Goal: Information Seeking & Learning: Learn about a topic

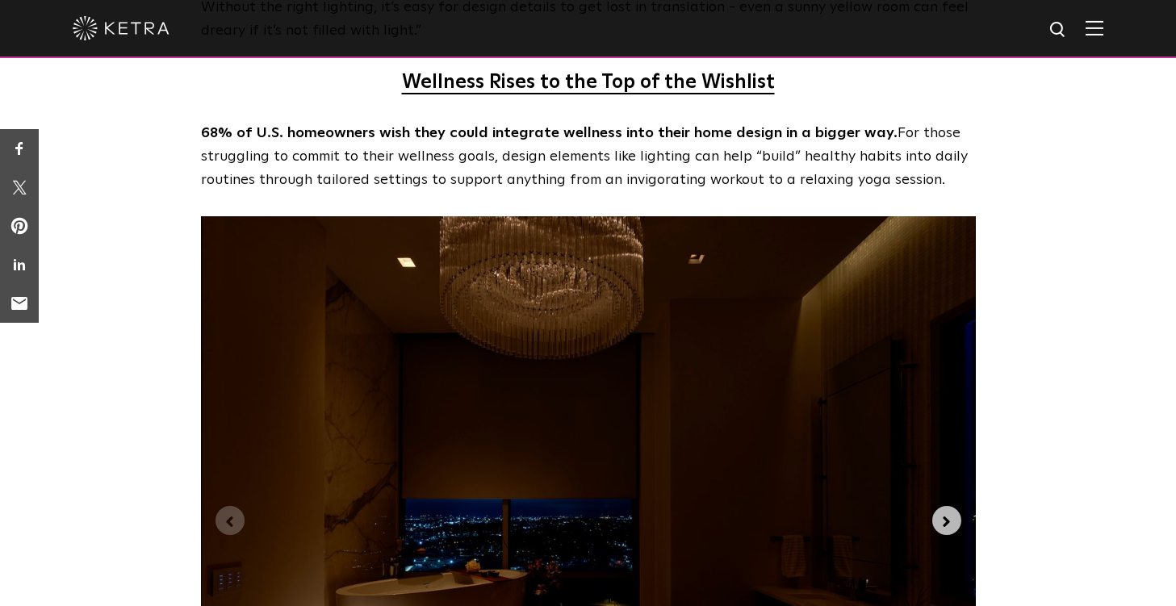
click at [953, 513] on icon "Next slide" at bounding box center [947, 522] width 18 height 18
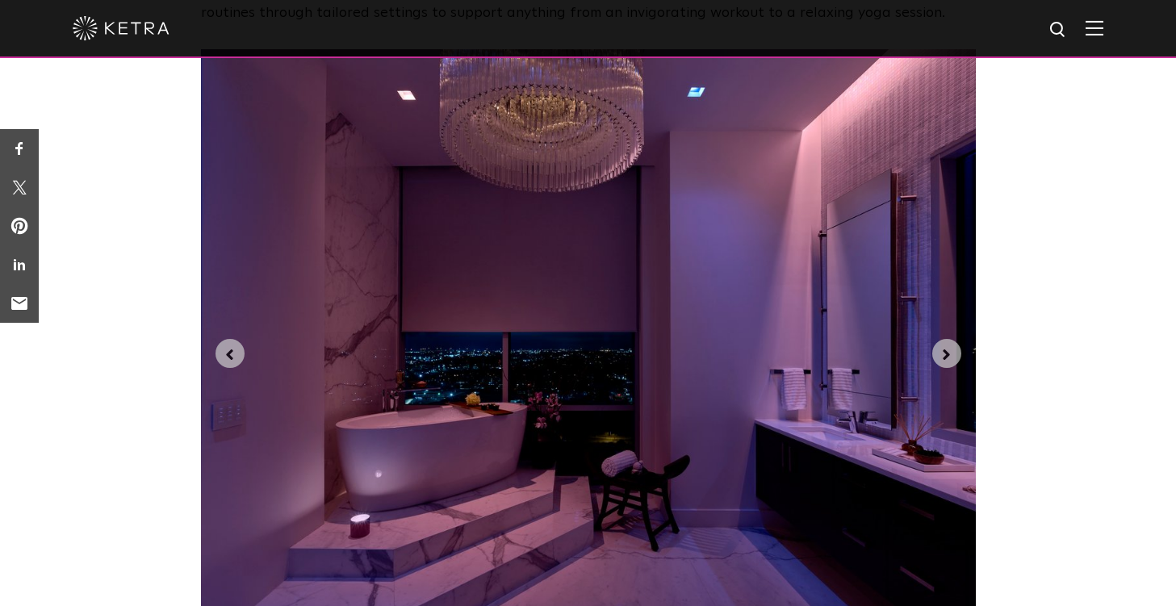
scroll to position [3892, 0]
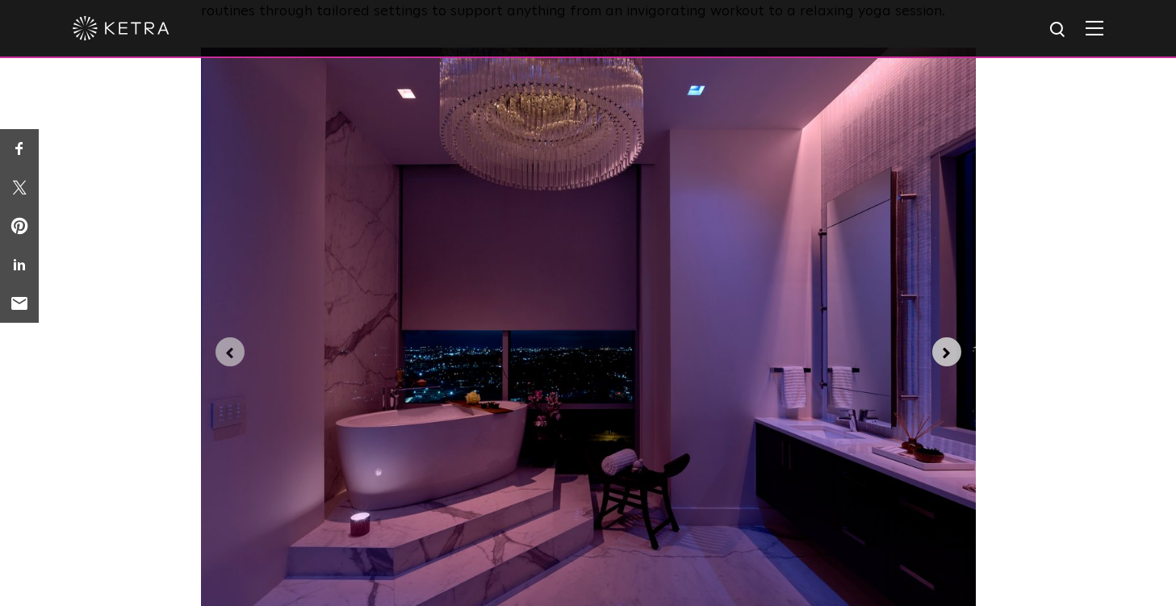
click at [950, 345] on icon "Next slide" at bounding box center [947, 354] width 18 height 18
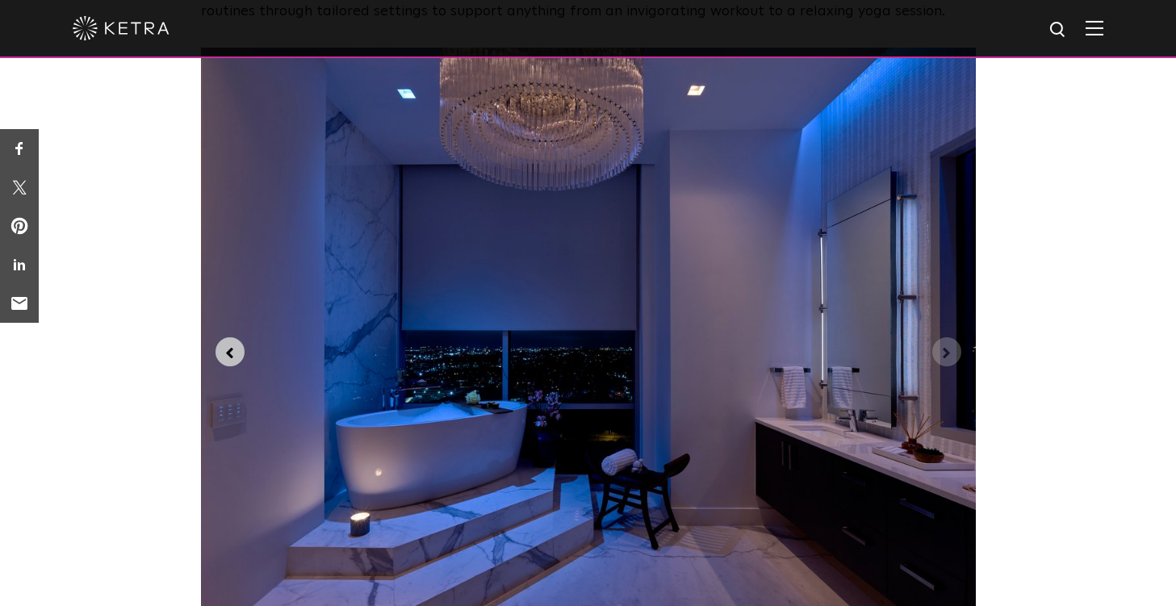
click at [231, 348] on icon "Previous slide" at bounding box center [229, 353] width 7 height 11
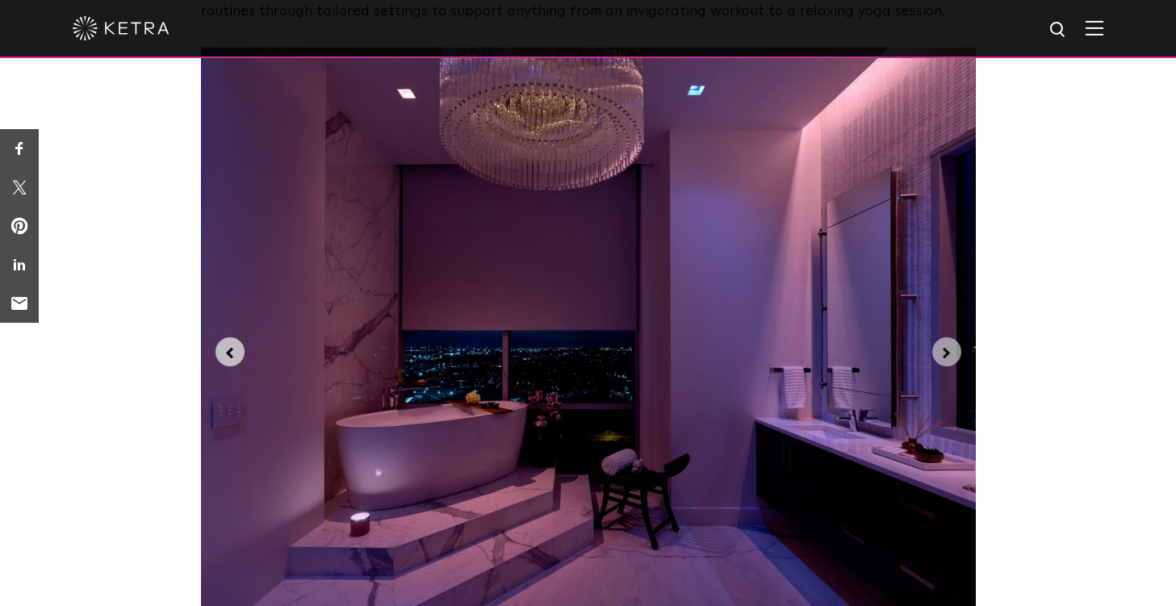
click at [233, 345] on icon "Previous slide" at bounding box center [230, 354] width 18 height 18
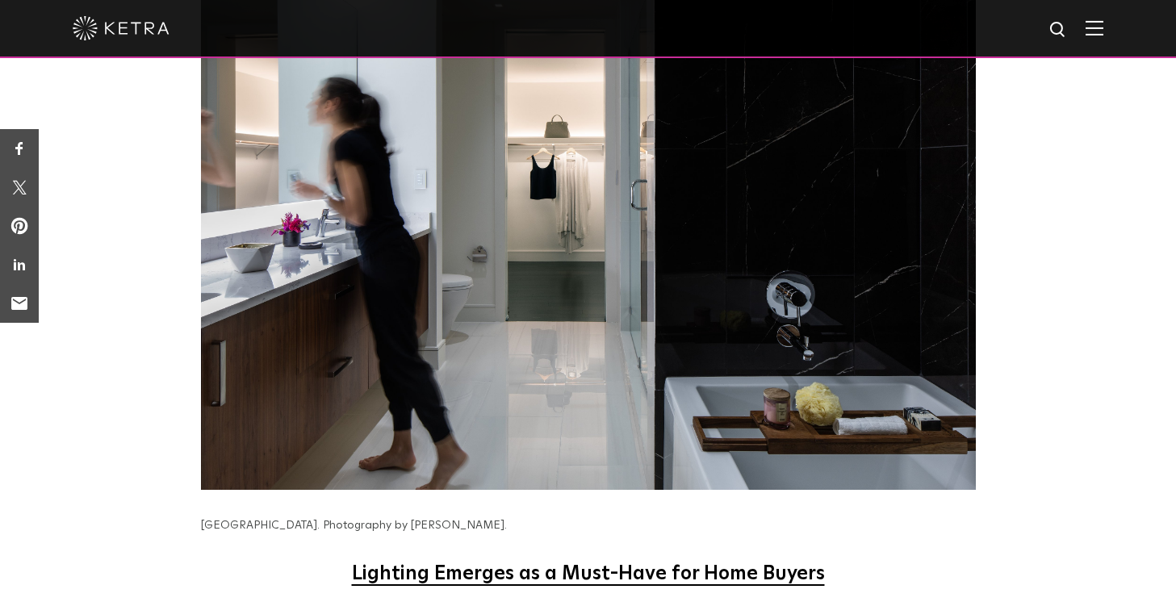
scroll to position [5242, 0]
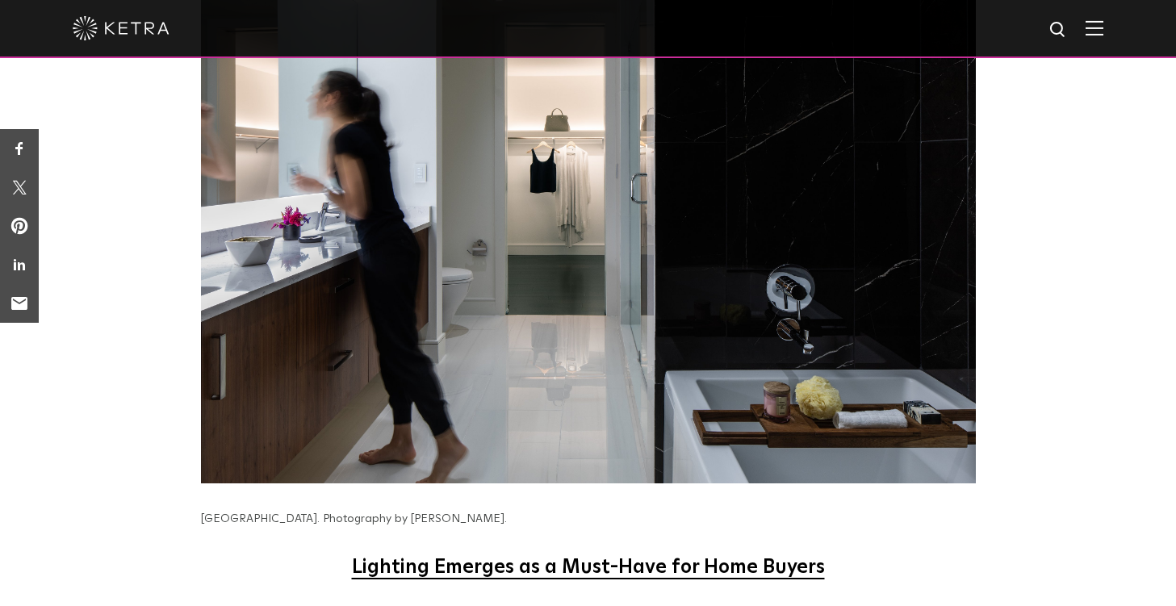
click at [460, 558] on u "Lighting Emerges as a Must-Have for Home Buyers" at bounding box center [588, 567] width 473 height 19
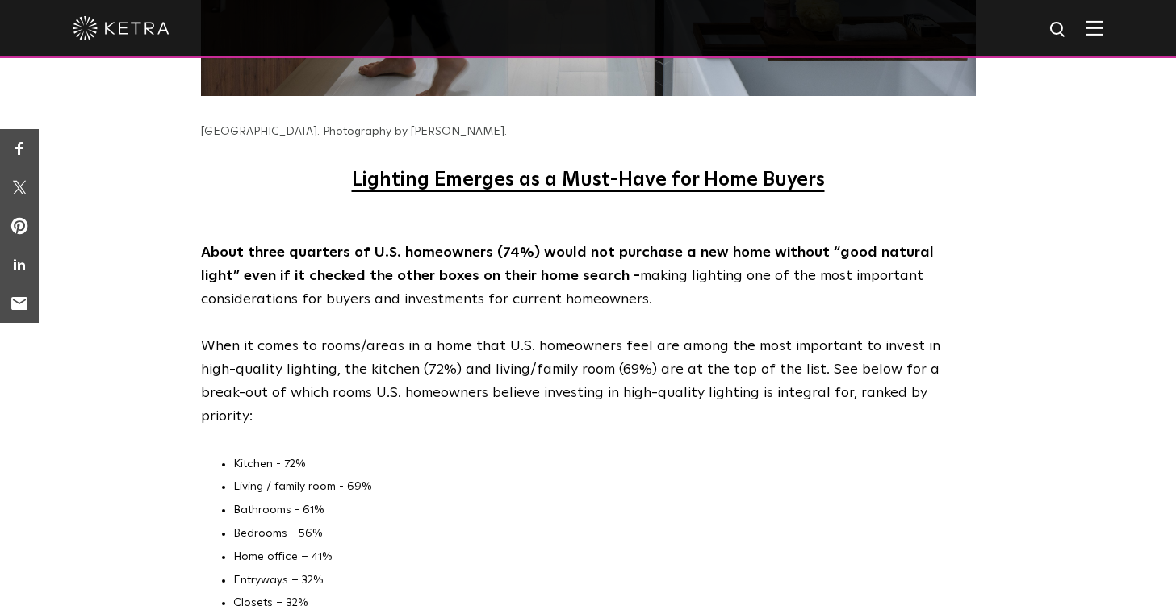
scroll to position [5632, 0]
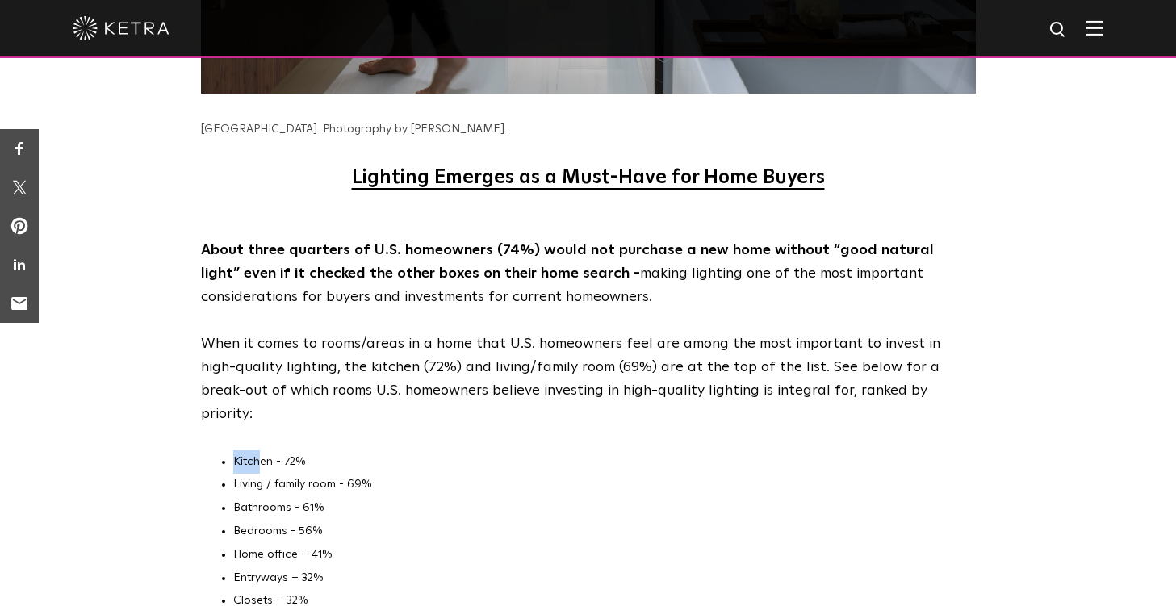
drag, startPoint x: 232, startPoint y: 320, endPoint x: 257, endPoint y: 322, distance: 24.3
click at [257, 456] on span "Kitchen - 72%" at bounding box center [269, 461] width 72 height 11
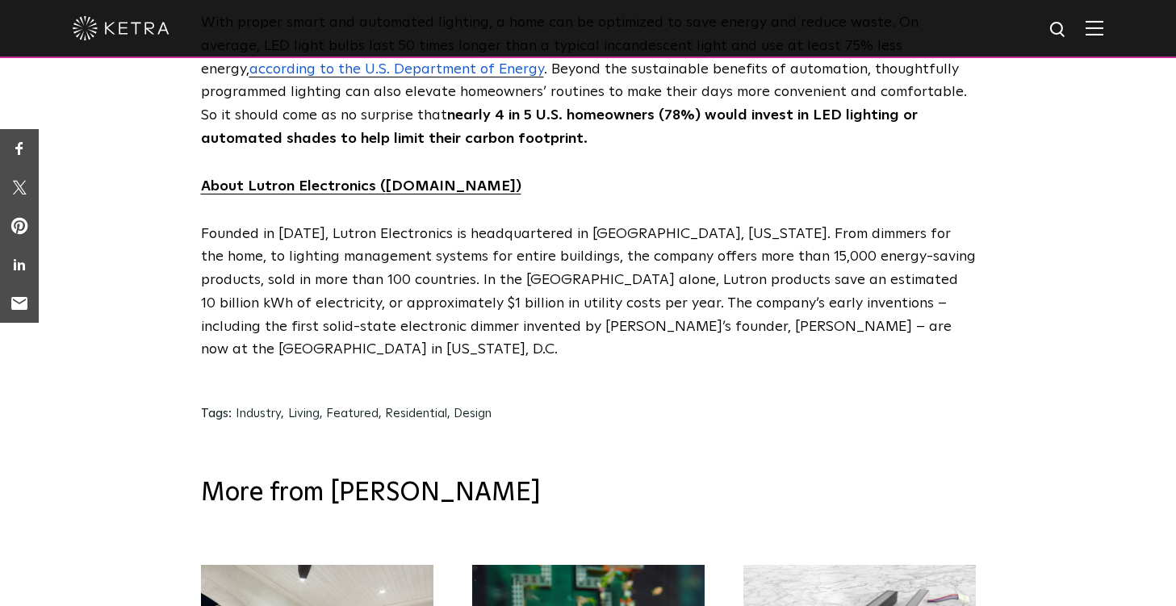
scroll to position [8222, 0]
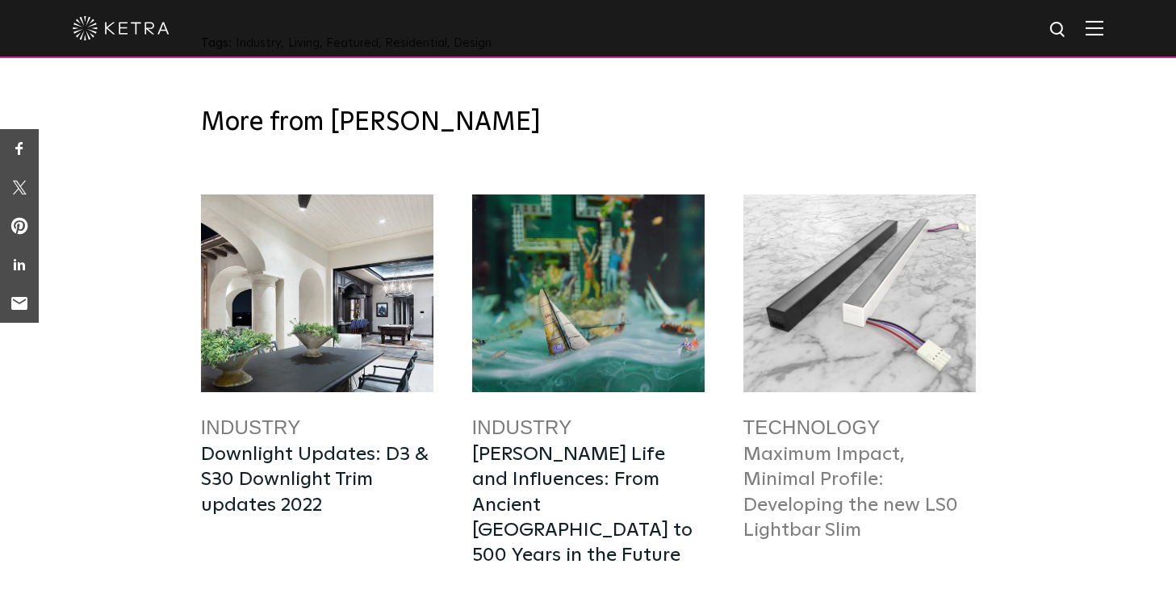
click at [808, 445] on link "Maximum Impact, Minimal Profile: Developing the new LS0 Lightbar Slim" at bounding box center [850, 492] width 215 height 95
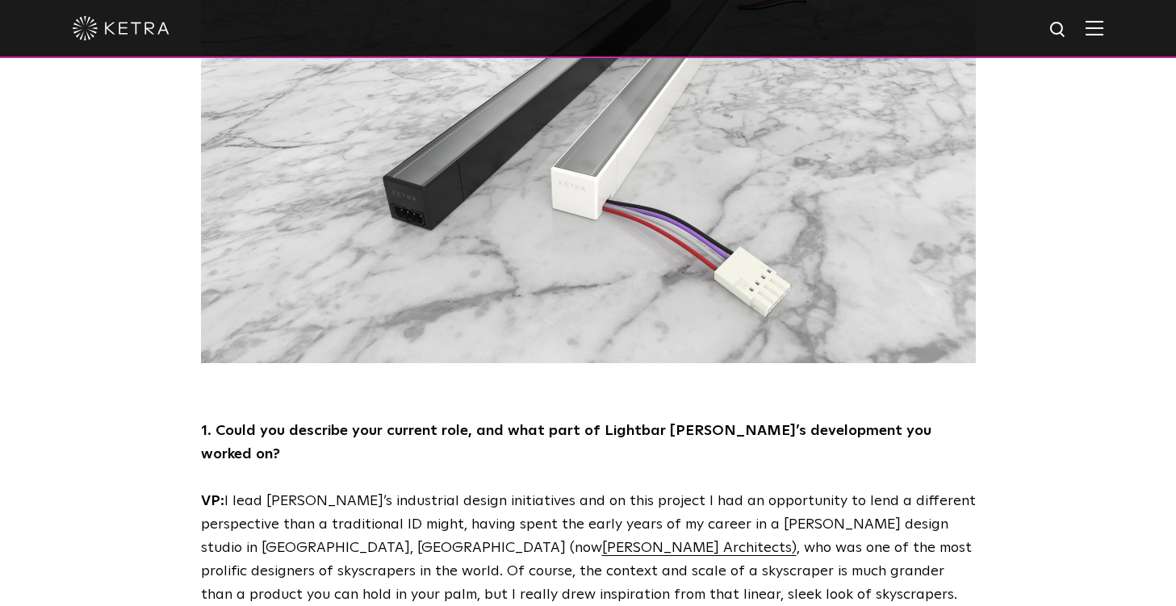
scroll to position [358, 0]
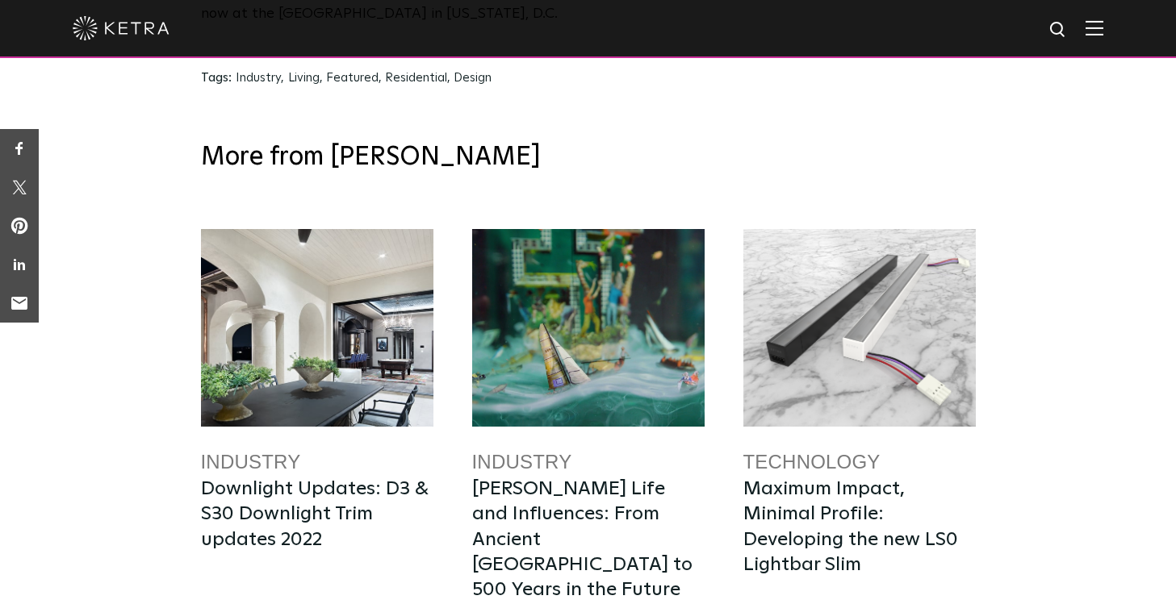
scroll to position [8161, 0]
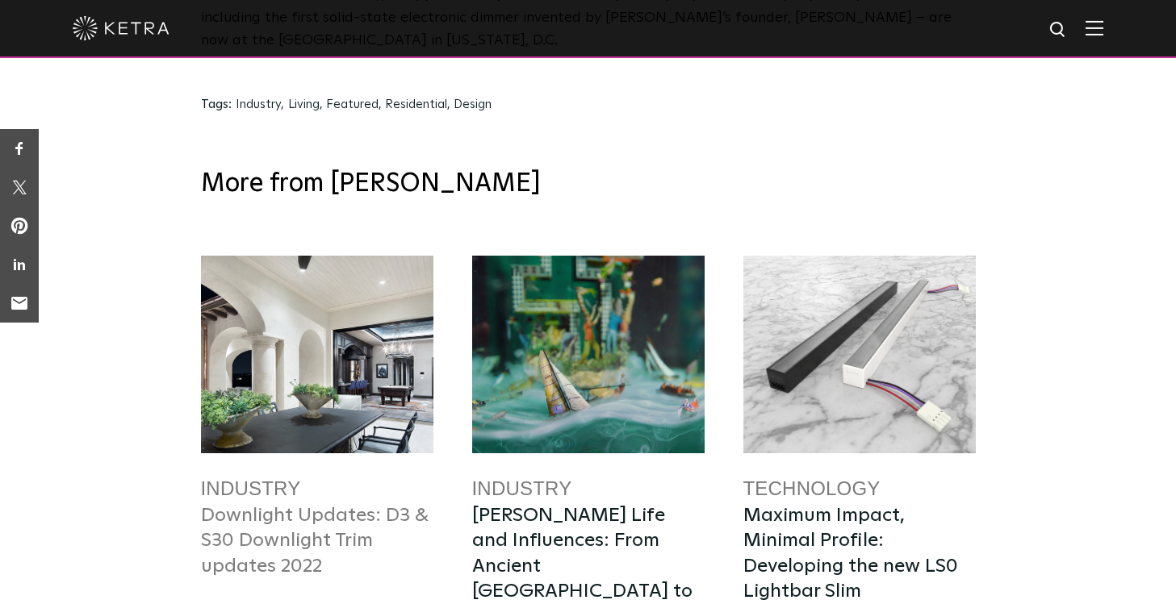
click at [269, 506] on link "Downlight Updates: D3 & S30 Downlight Trim updates 2022" at bounding box center [314, 540] width 227 height 69
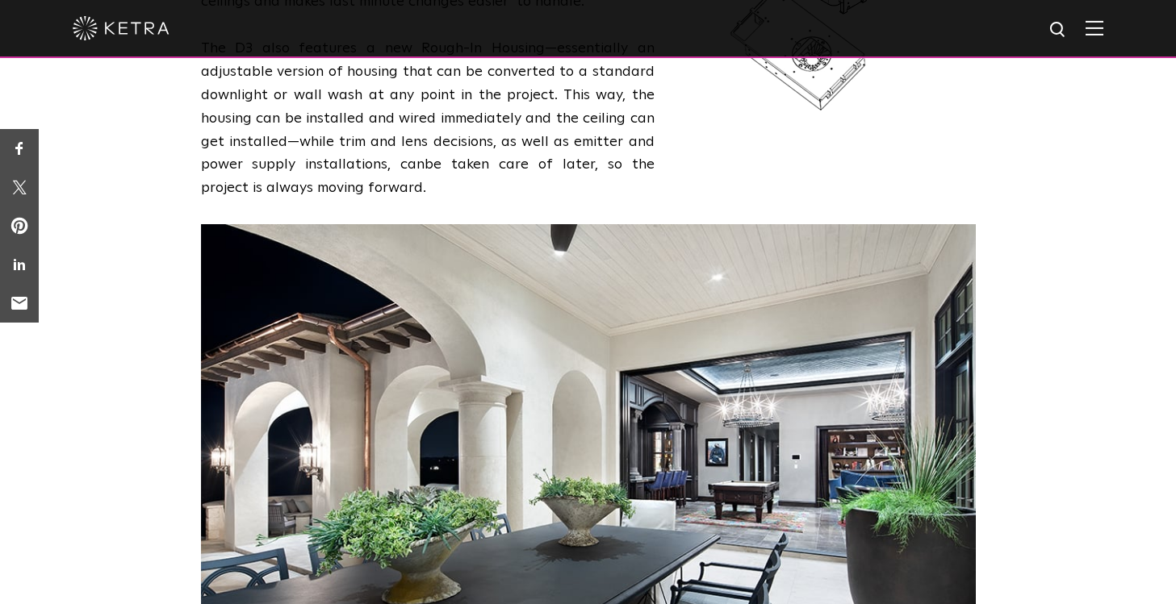
scroll to position [776, 0]
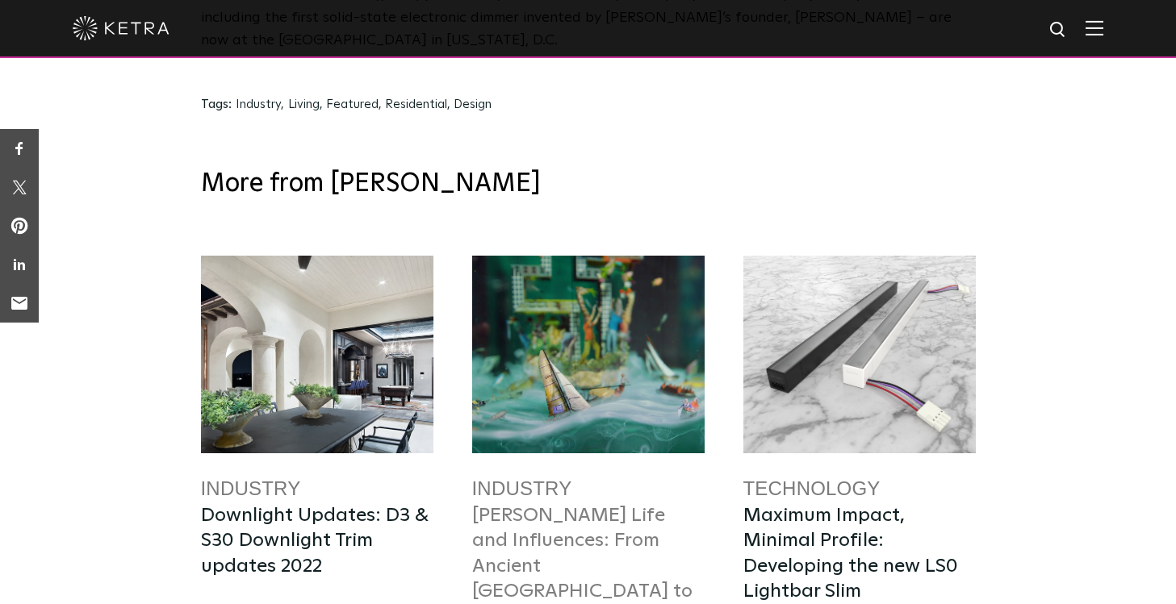
click at [576, 506] on link "Dustin Yellin’s Life and Influences: From Ancient China to 500 Years in the Fut…" at bounding box center [582, 566] width 220 height 120
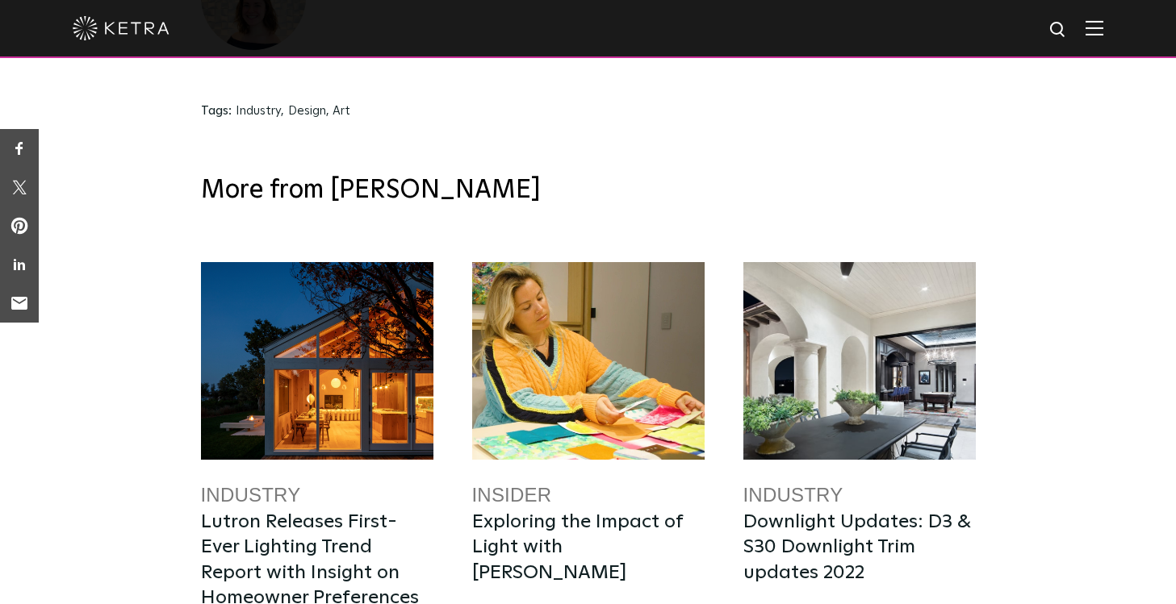
scroll to position [3961, 0]
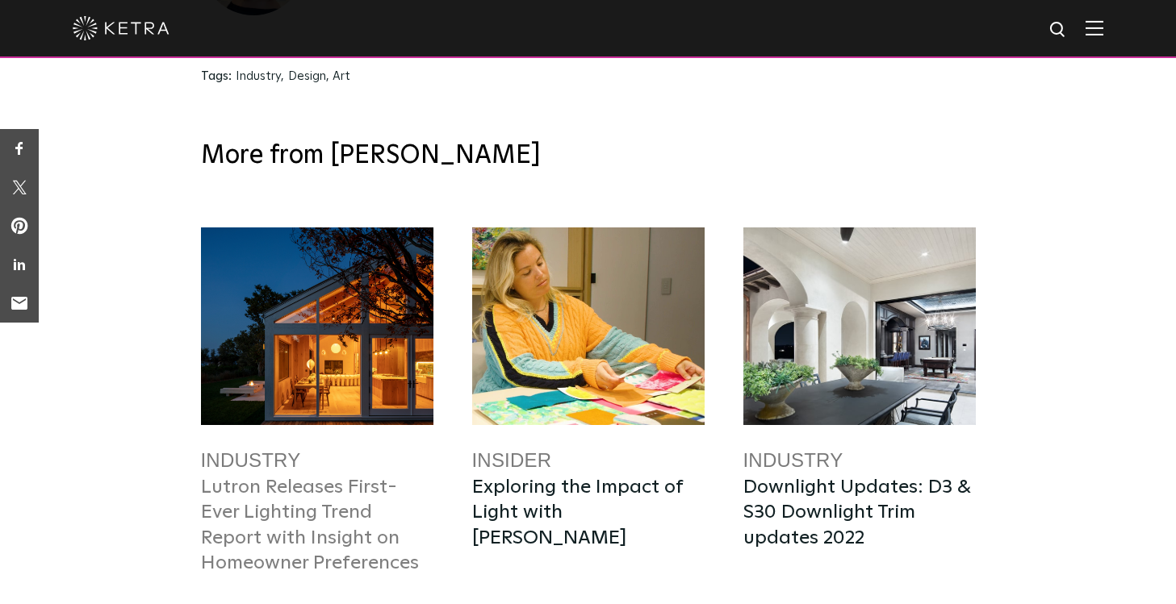
click at [267, 478] on link "Lutron Releases First-Ever Lighting Trend Report with Insight on Homeowner Pref…" at bounding box center [310, 525] width 218 height 95
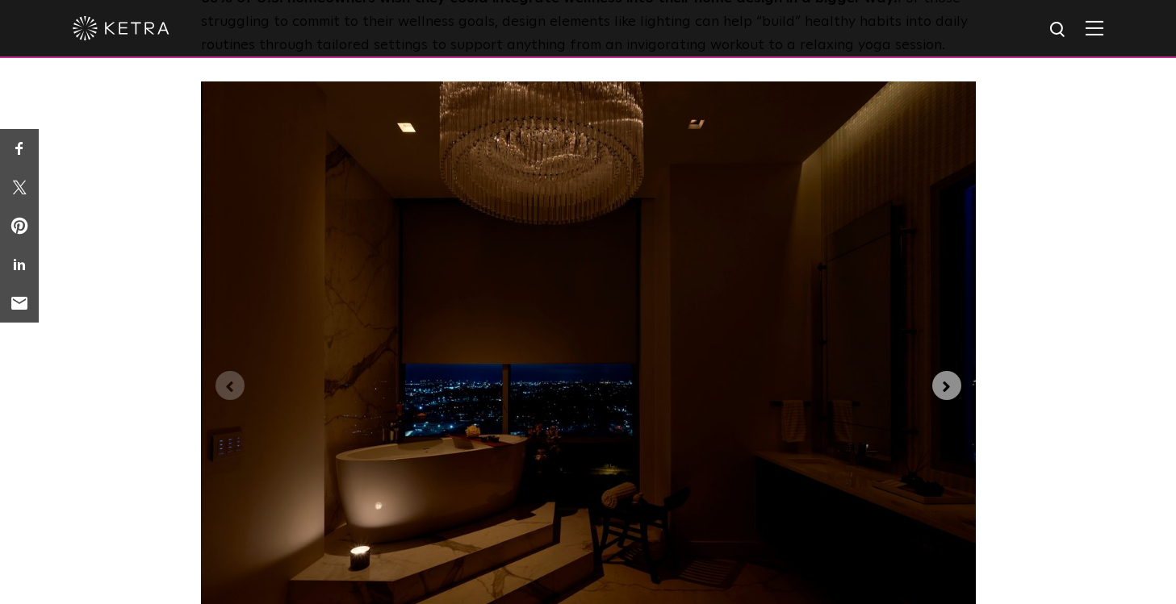
scroll to position [3846, 0]
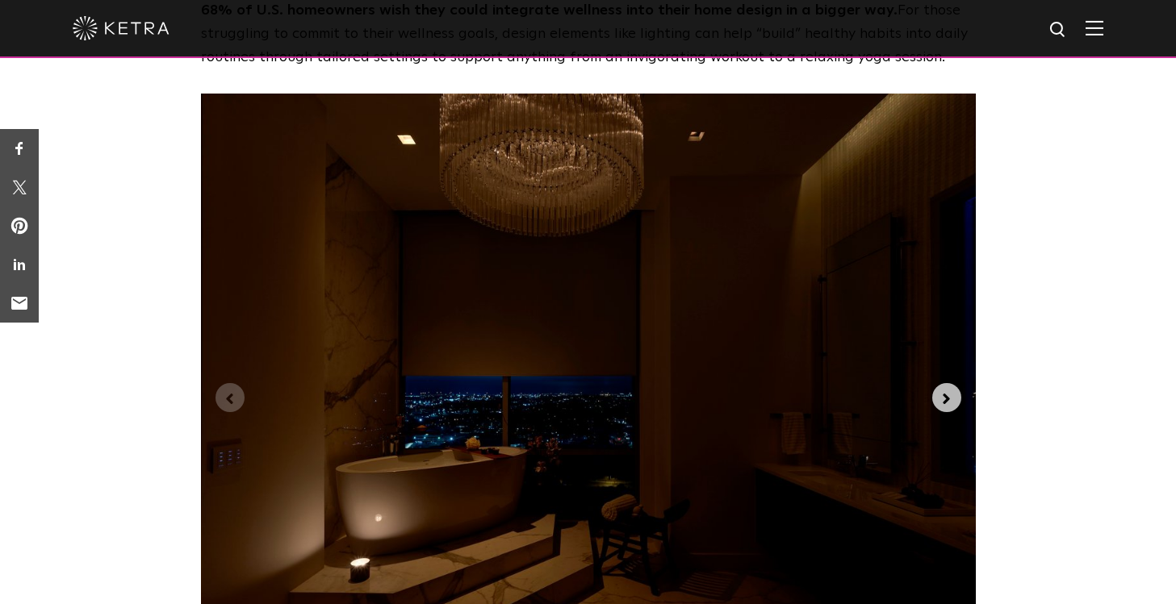
drag, startPoint x: 943, startPoint y: 302, endPoint x: 943, endPoint y: 312, distance: 10.5
click at [943, 394] on icon "Next slide" at bounding box center [946, 399] width 7 height 11
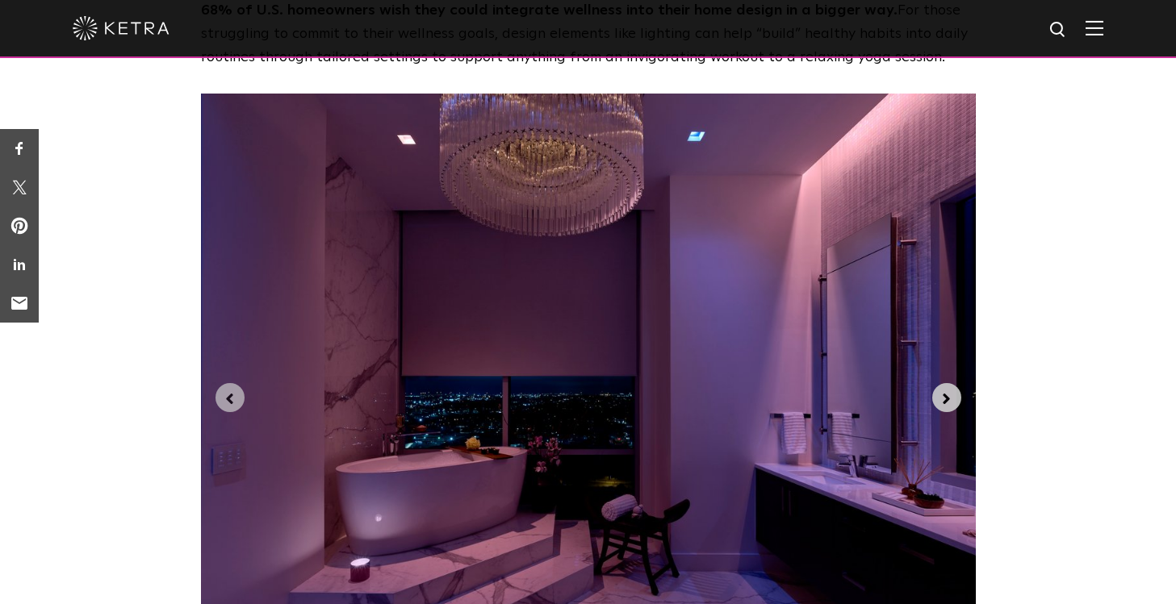
click at [954, 391] on icon "Next slide" at bounding box center [947, 400] width 18 height 18
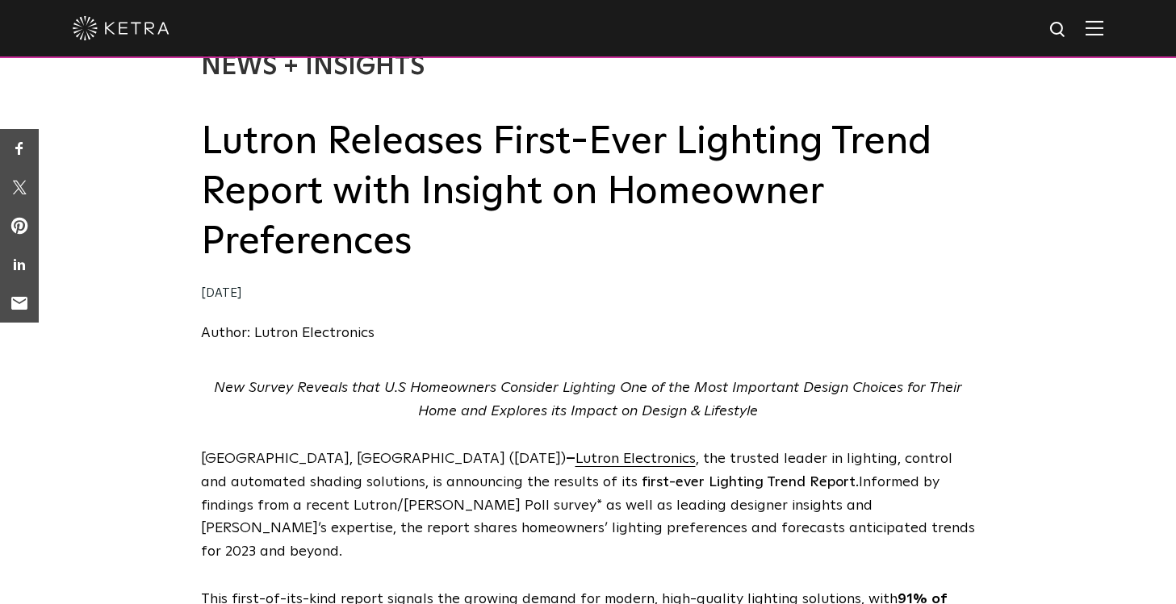
scroll to position [0, 0]
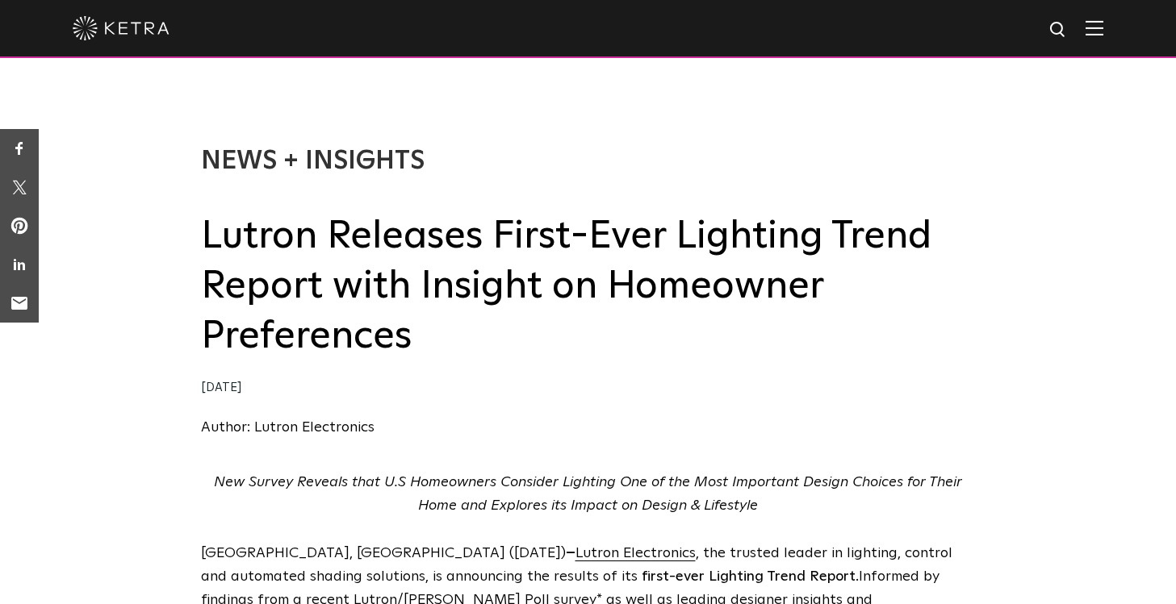
click at [1107, 33] on div at bounding box center [588, 29] width 1176 height 58
click at [1085, 27] on img at bounding box center [1094, 27] width 18 height 15
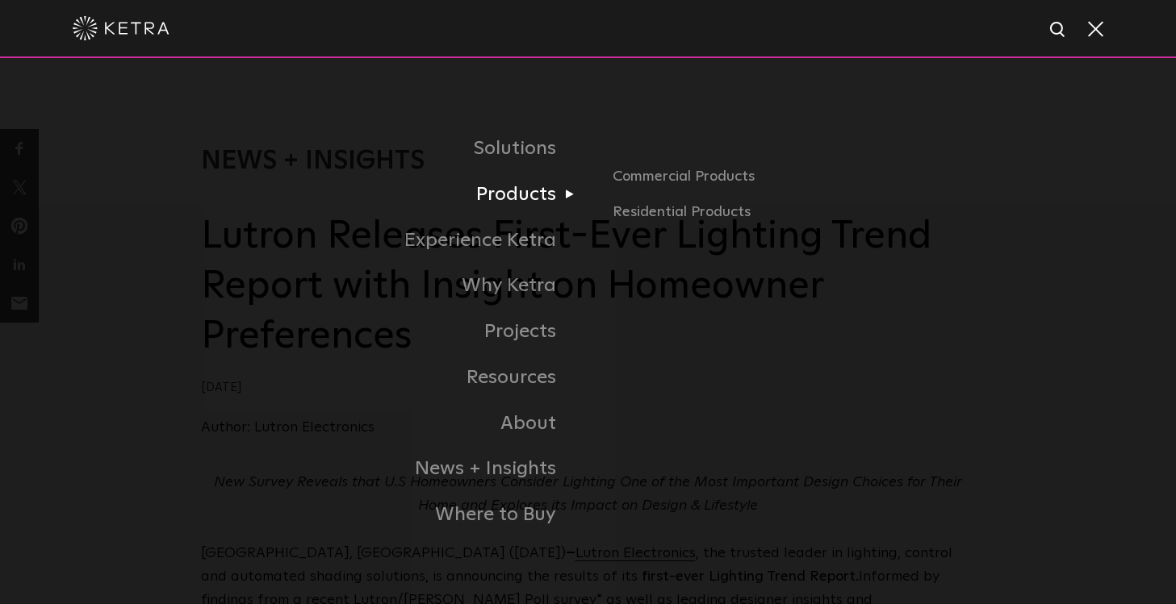
click at [499, 188] on link "Products" at bounding box center [394, 195] width 387 height 46
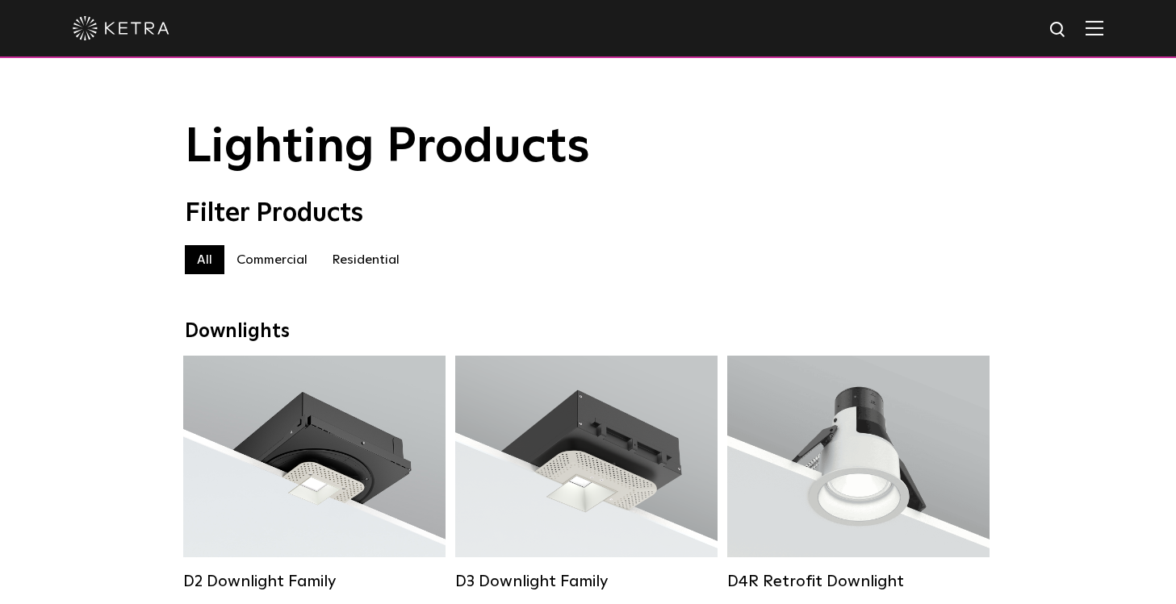
click at [1099, 30] on img at bounding box center [1094, 27] width 18 height 15
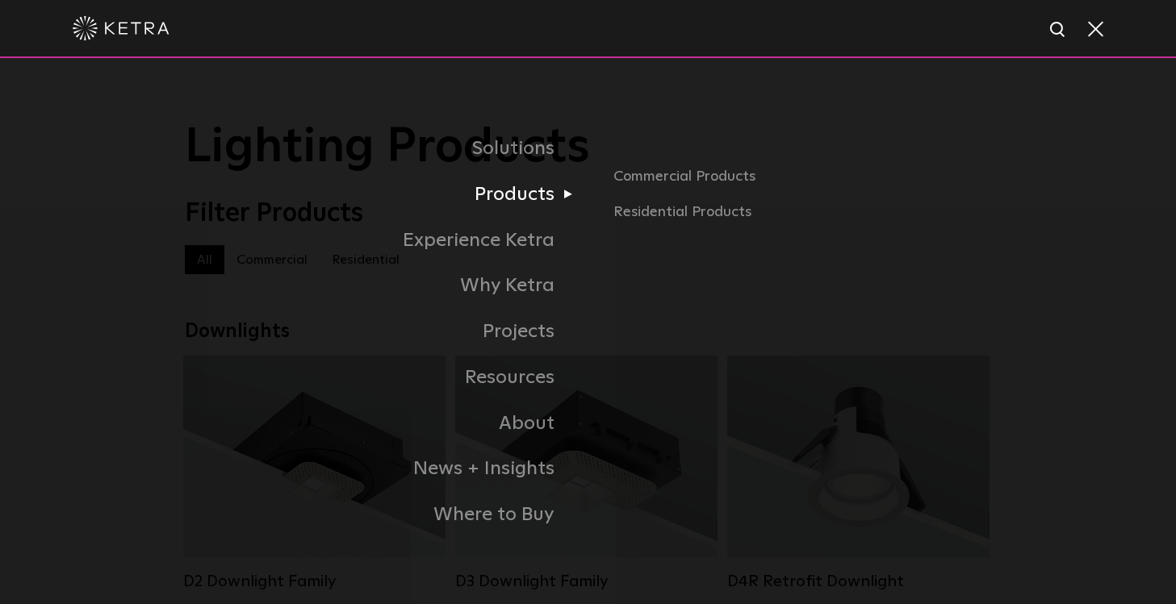
click at [513, 190] on link "Products" at bounding box center [386, 195] width 403 height 46
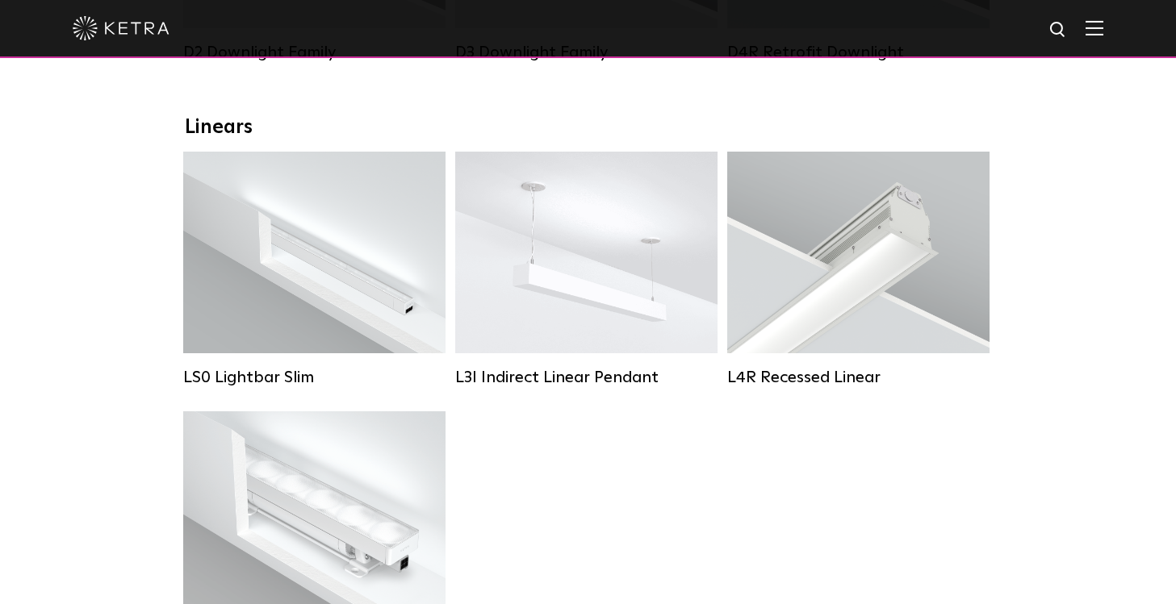
scroll to position [521, 0]
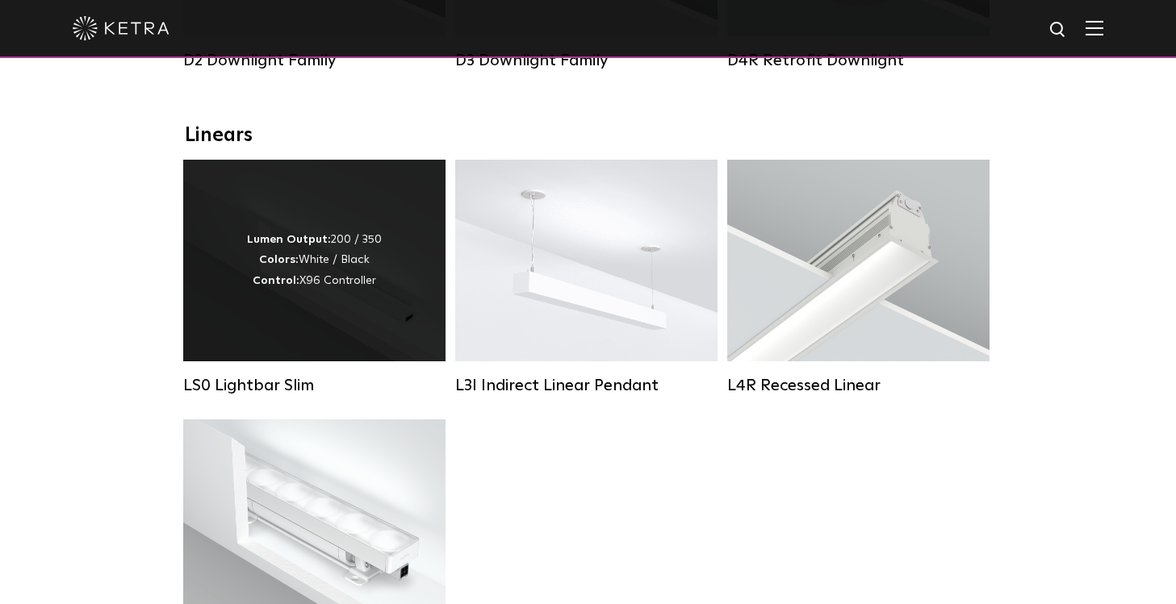
click at [320, 259] on div "Lumen Output: 200 / 350 Colors: White / Black Control: X96 Controller" at bounding box center [314, 260] width 135 height 61
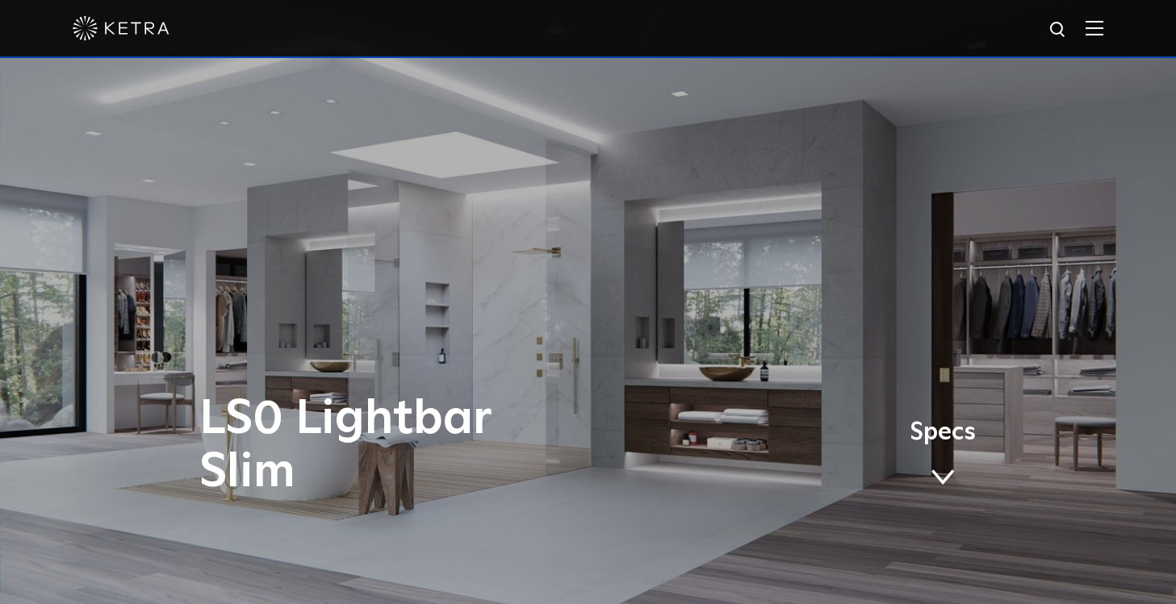
click at [945, 474] on span at bounding box center [942, 478] width 24 height 18
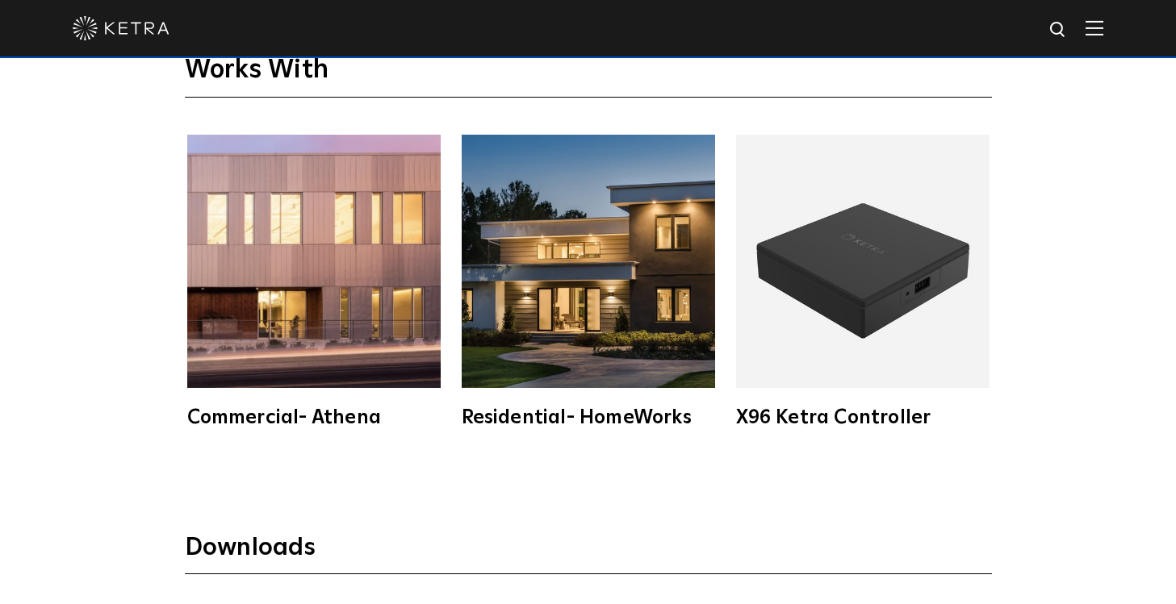
scroll to position [2502, 0]
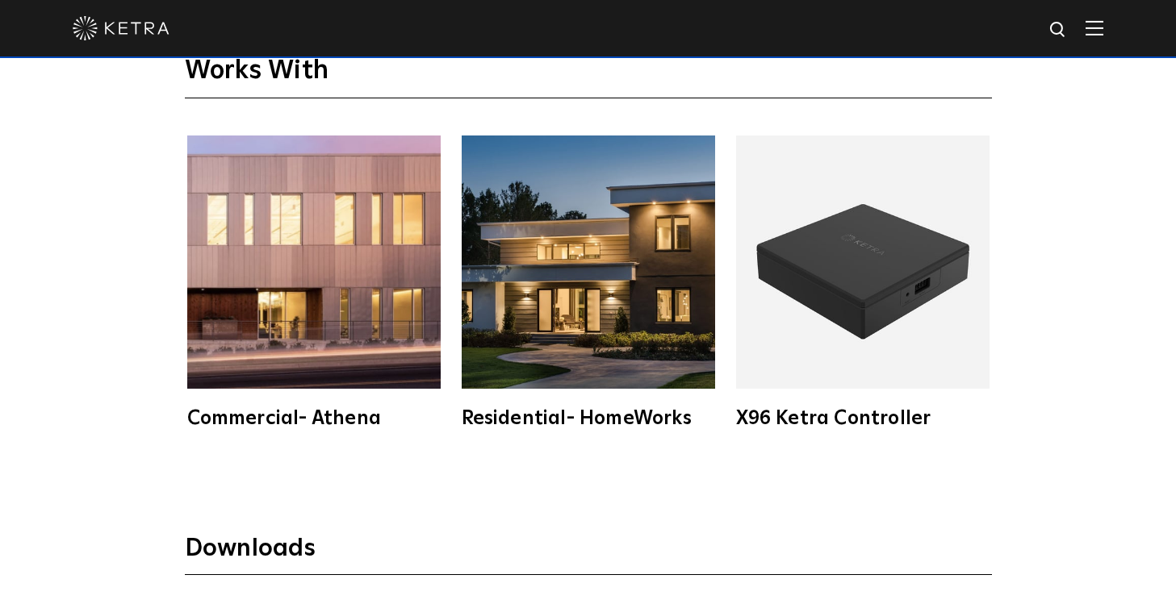
drag, startPoint x: 735, startPoint y: 415, endPoint x: 927, endPoint y: 412, distance: 192.1
click at [1052, 33] on img at bounding box center [1058, 30] width 20 height 20
paste input "HW-S30-TRKLUM-X"
type input "HW-S30-TRKLUM-X"
click at [1007, 18] on button "Search" at bounding box center [1019, 30] width 24 height 24
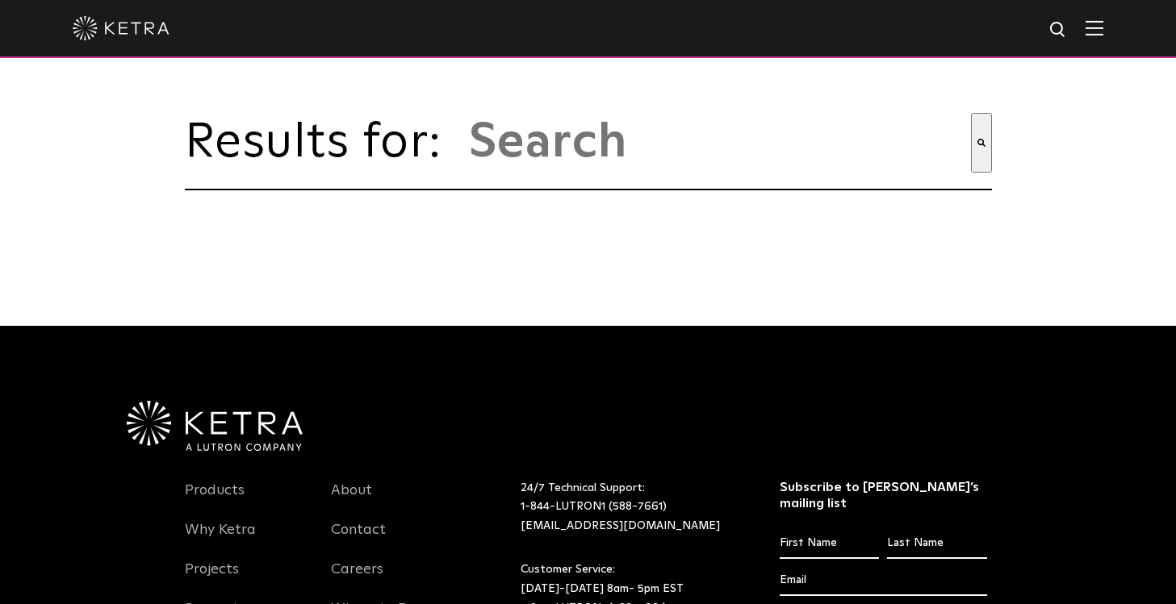
type input "hw-s30-trklum-x"
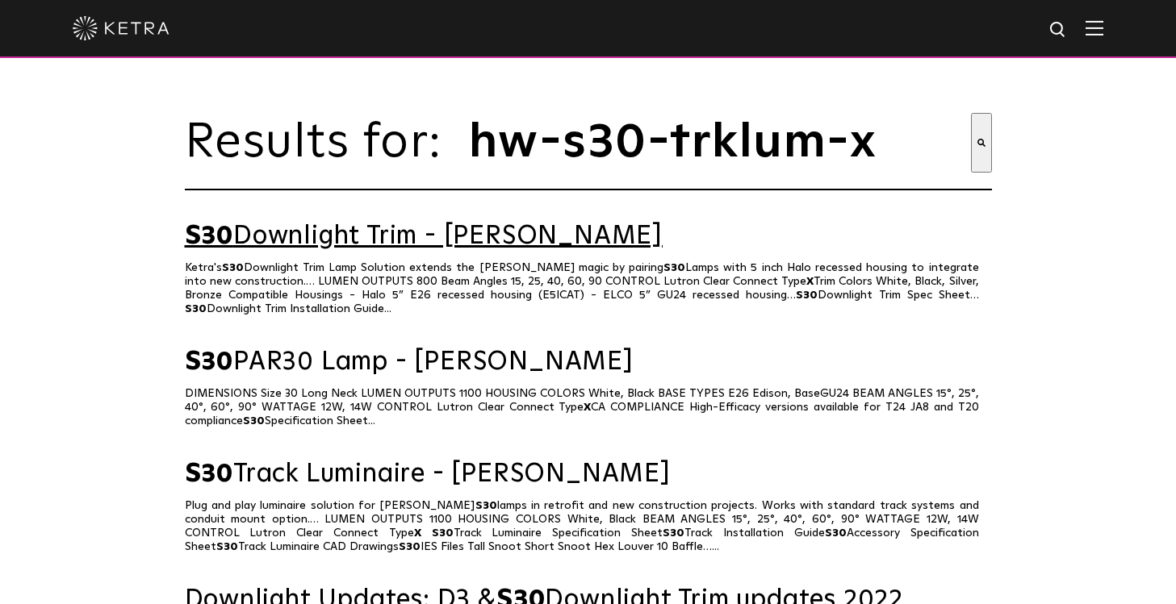
click at [470, 242] on link "S30 Downlight Trim - Ketra" at bounding box center [588, 237] width 807 height 28
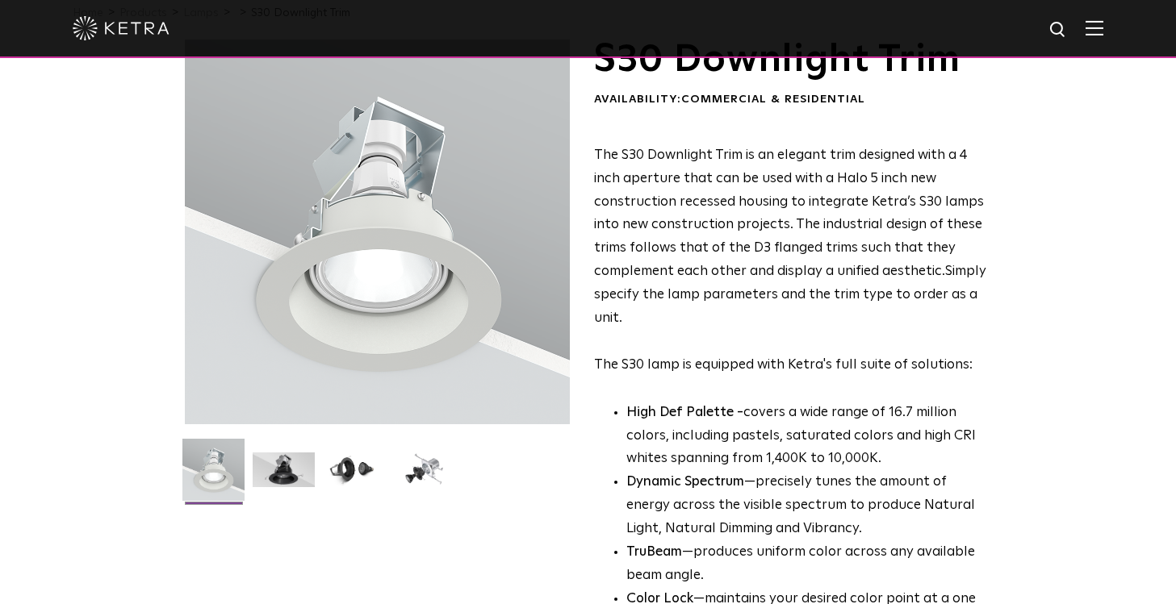
scroll to position [80, 0]
click at [356, 466] on img at bounding box center [354, 474] width 62 height 47
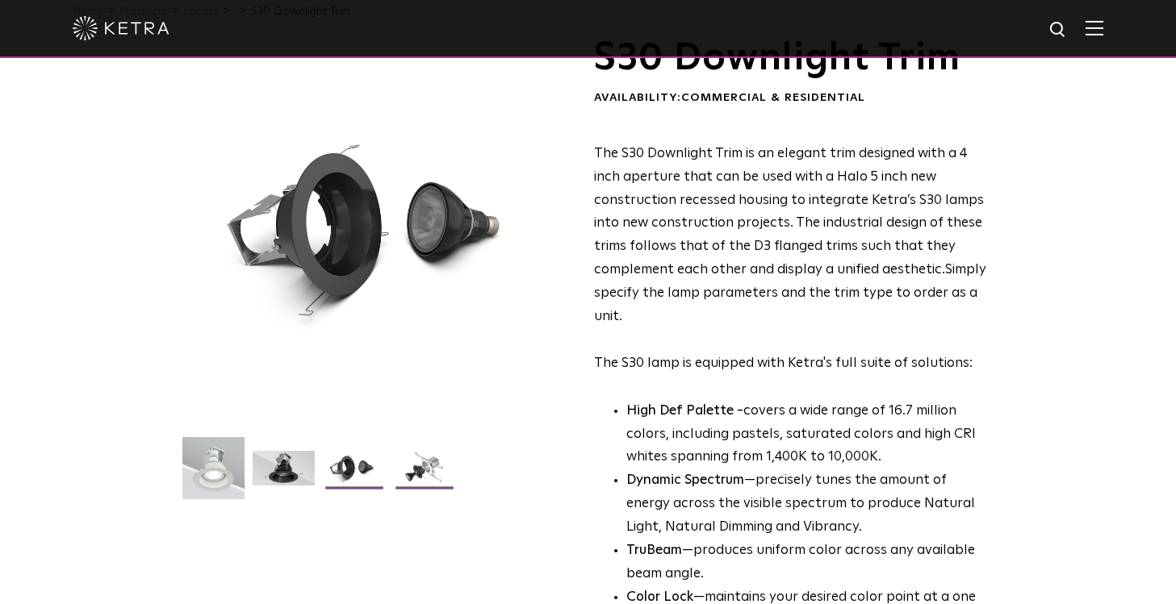
click at [425, 468] on img at bounding box center [424, 474] width 62 height 47
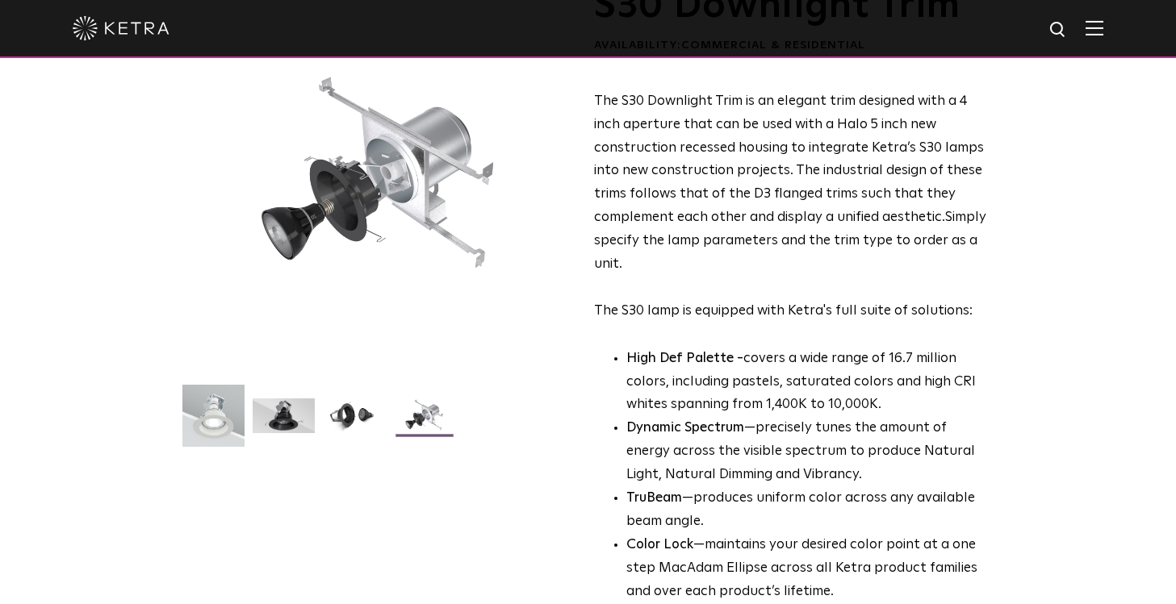
scroll to position [0, 0]
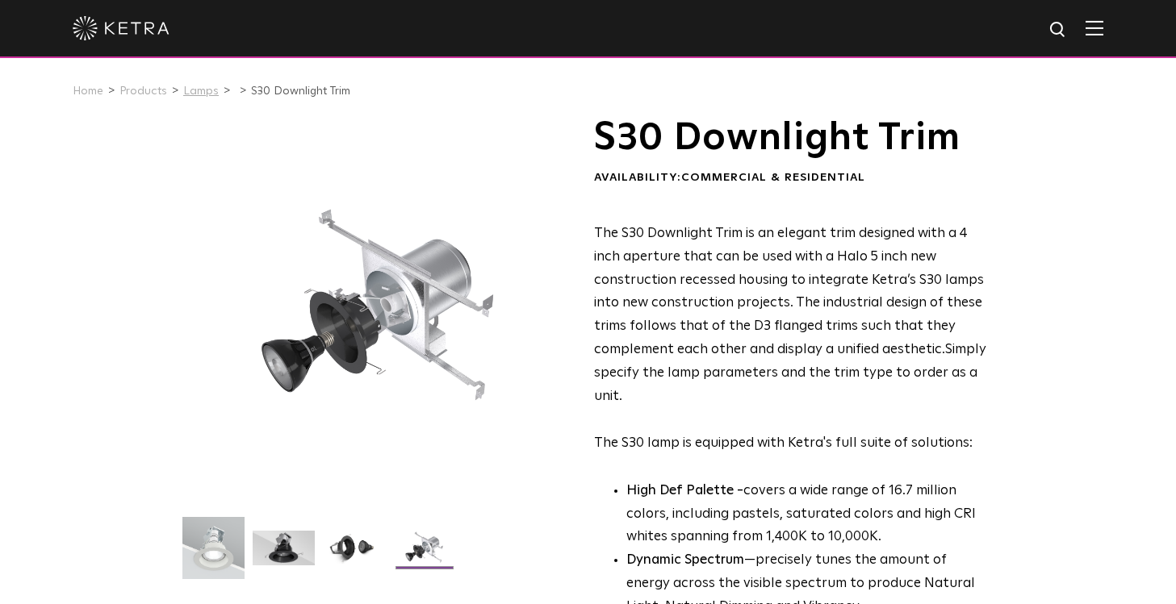
click at [199, 89] on link "Lamps" at bounding box center [201, 91] width 36 height 11
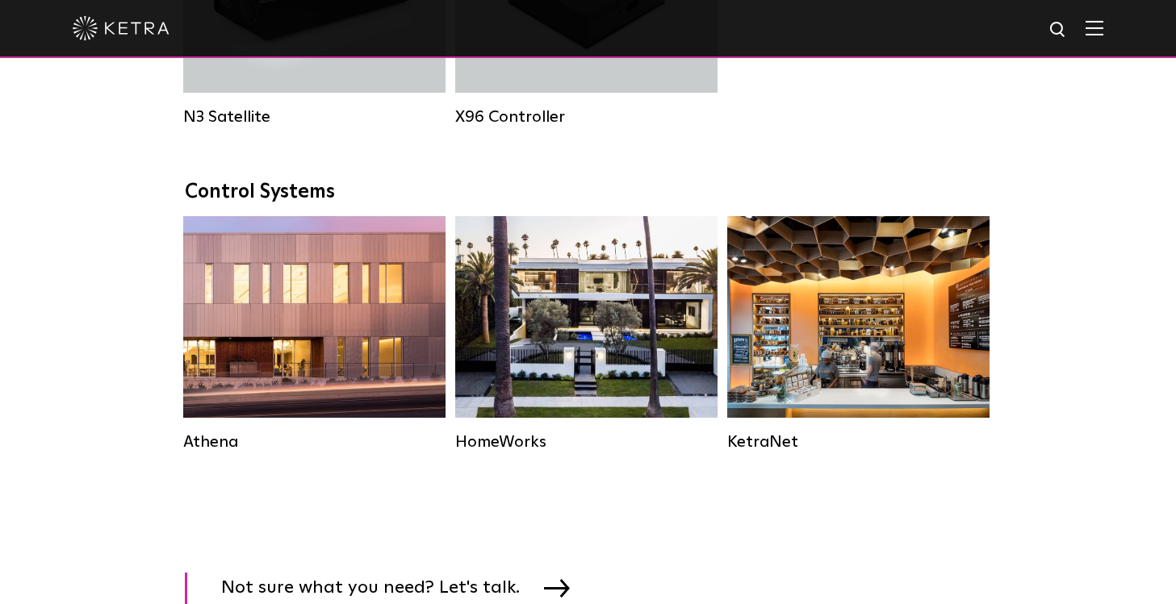
scroll to position [2338, 0]
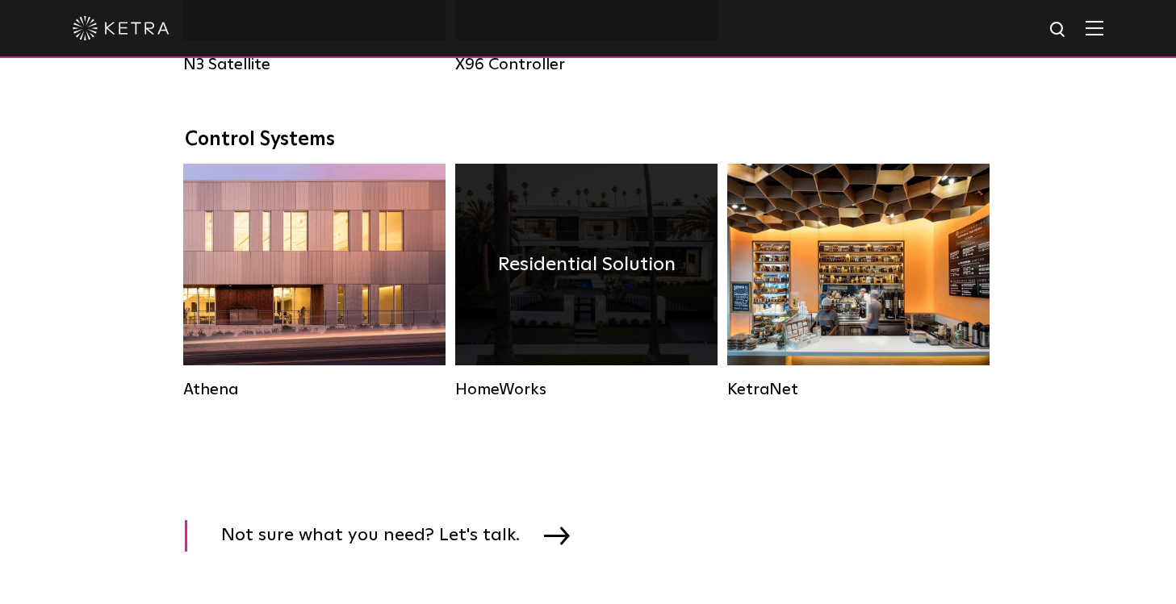
click at [607, 289] on div "Residential Solution" at bounding box center [586, 265] width 262 height 202
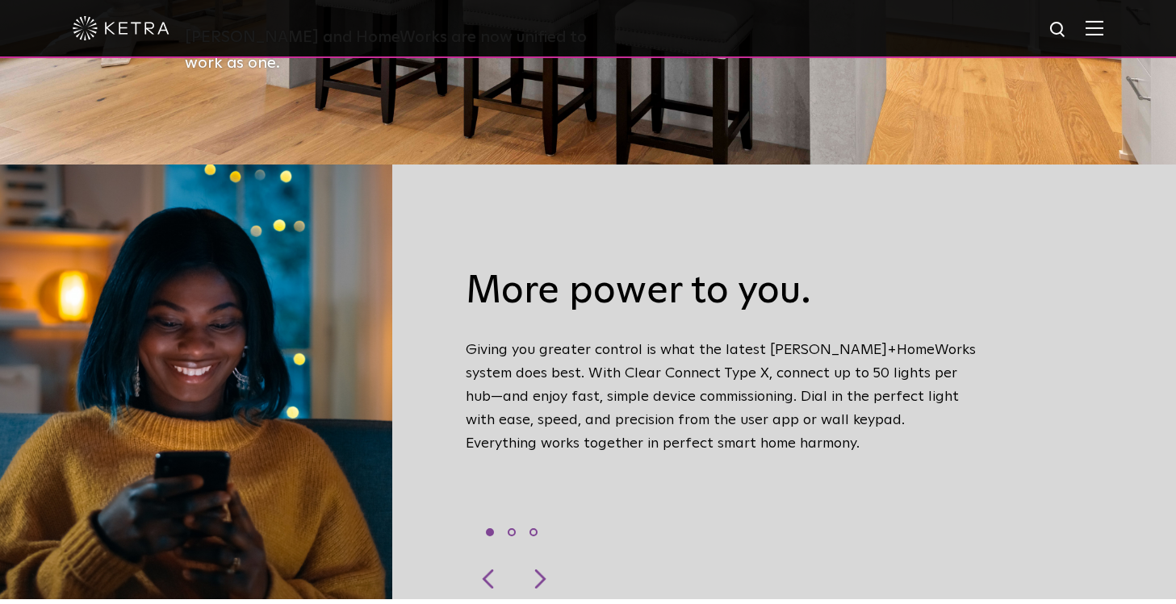
scroll to position [443, 0]
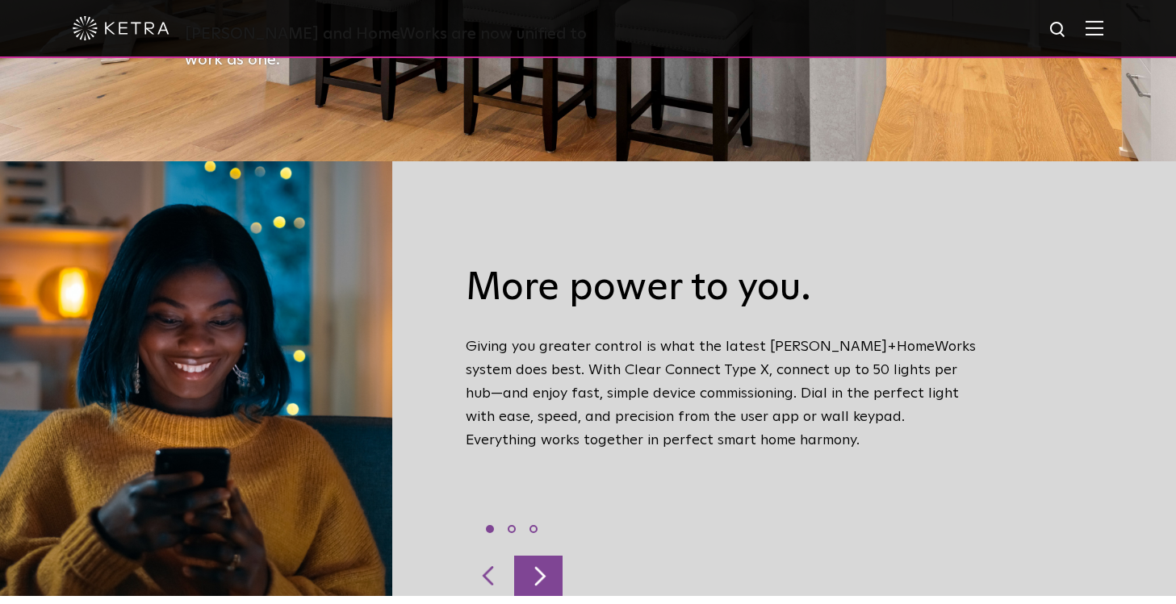
click at [548, 561] on div at bounding box center [538, 576] width 48 height 40
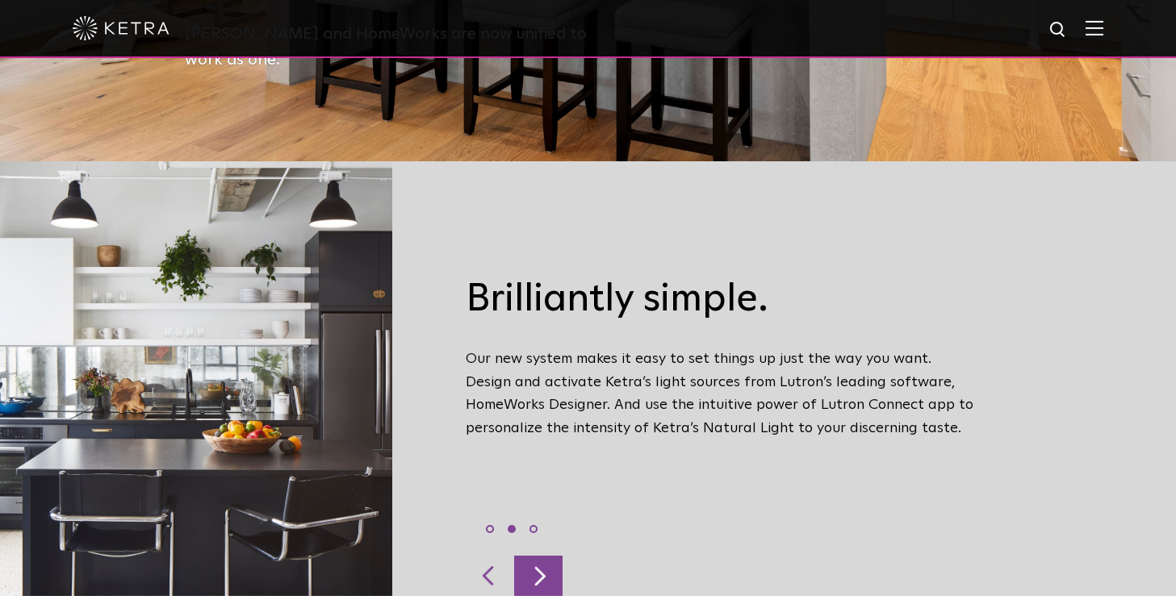
click at [548, 561] on div at bounding box center [538, 576] width 48 height 40
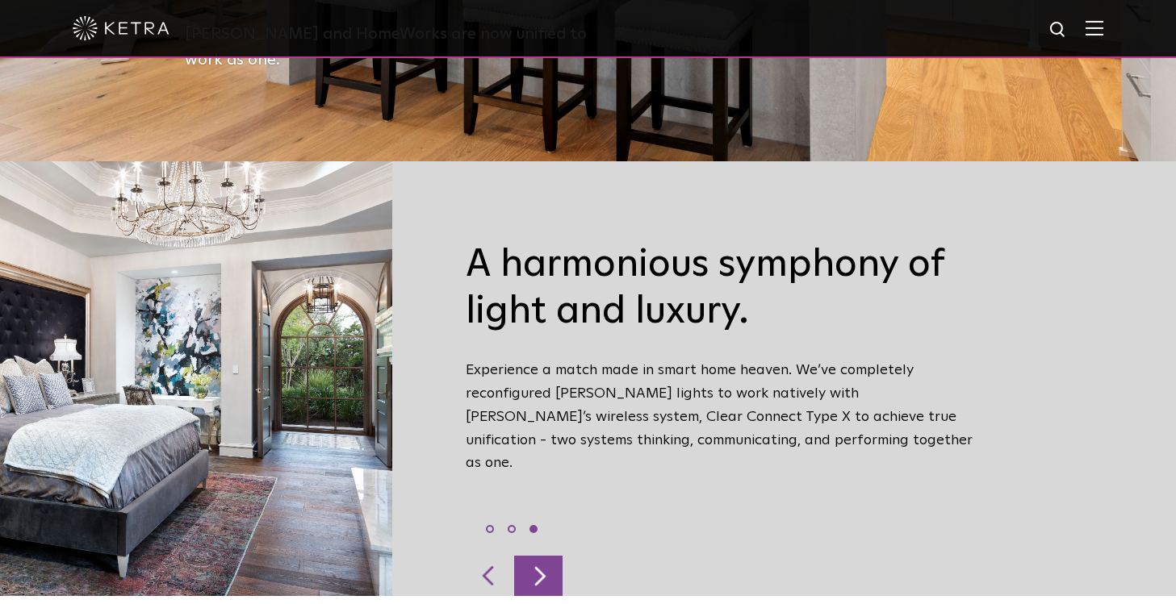
click at [548, 561] on div at bounding box center [538, 576] width 48 height 40
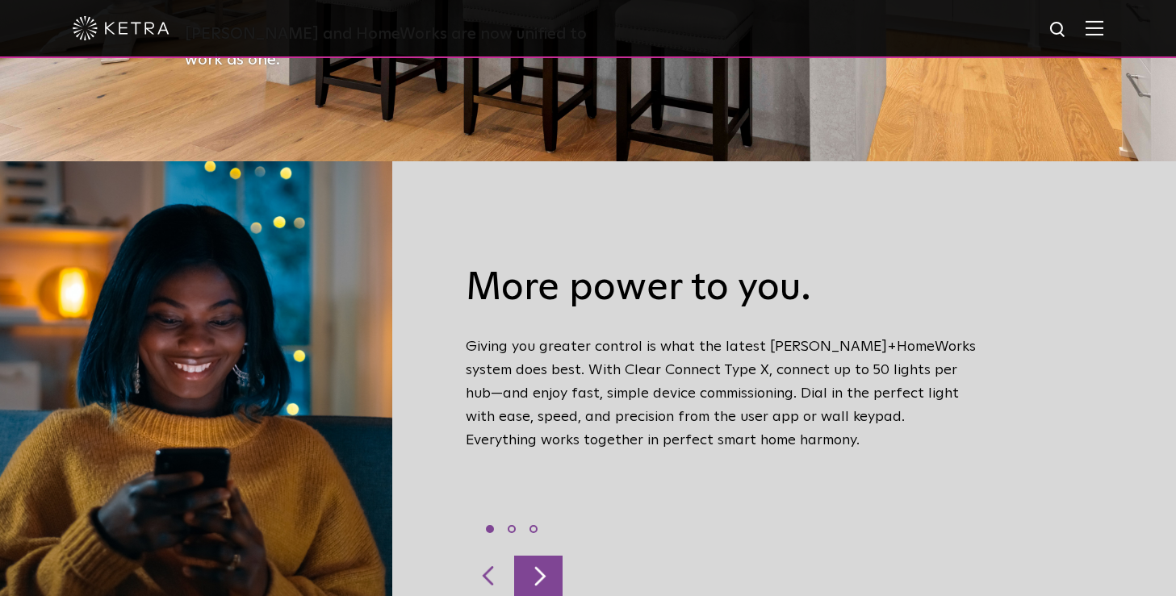
click at [548, 561] on div at bounding box center [538, 576] width 48 height 40
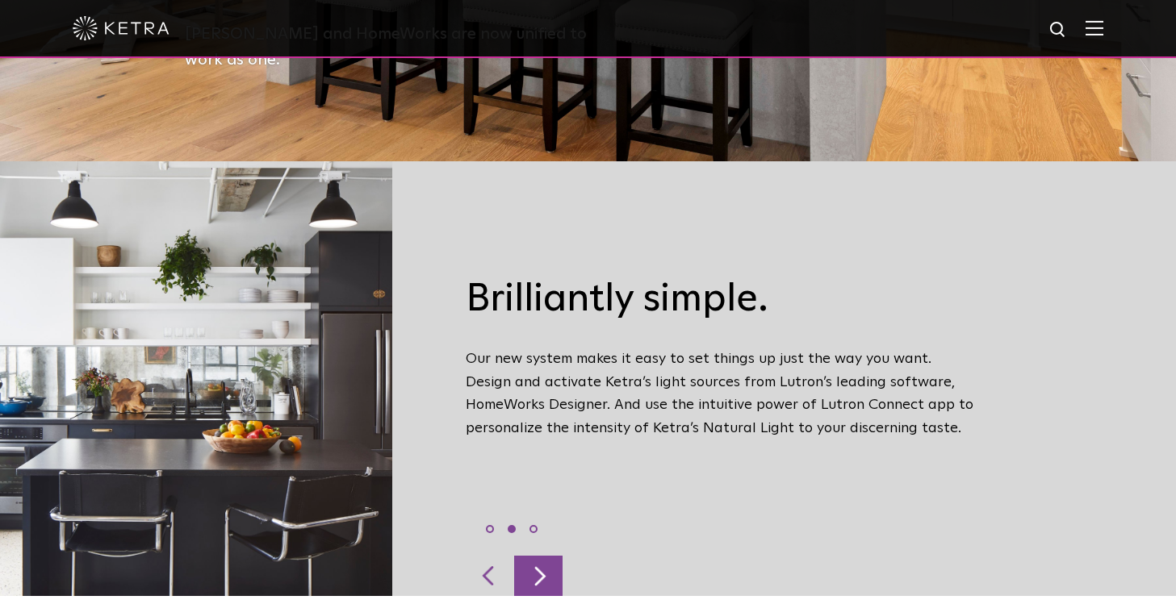
click at [548, 561] on div at bounding box center [538, 576] width 48 height 40
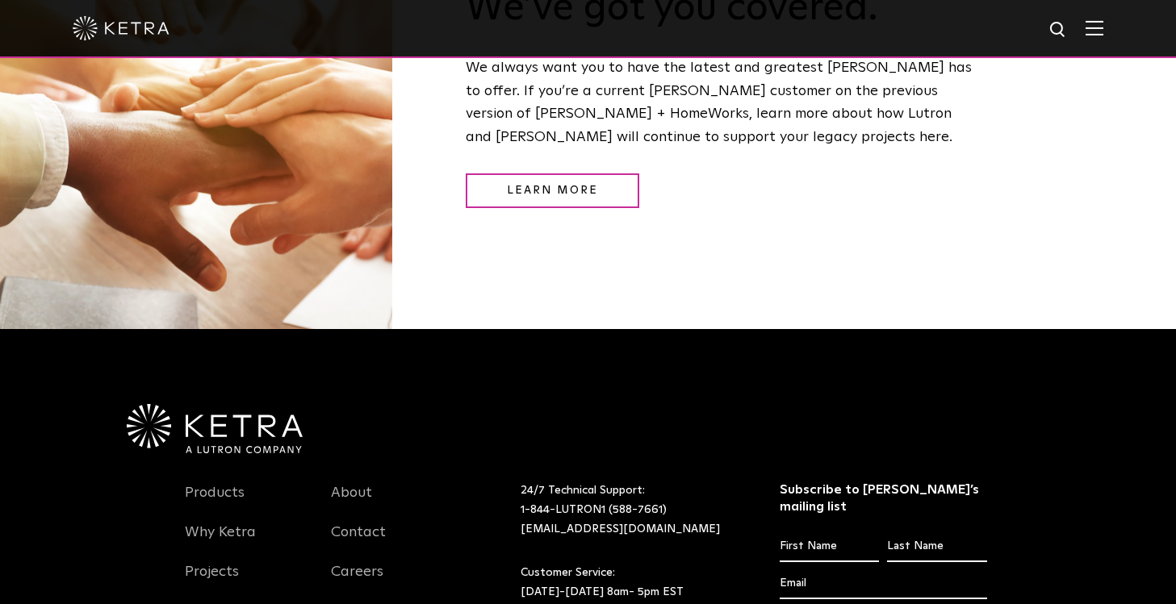
scroll to position [1992, 0]
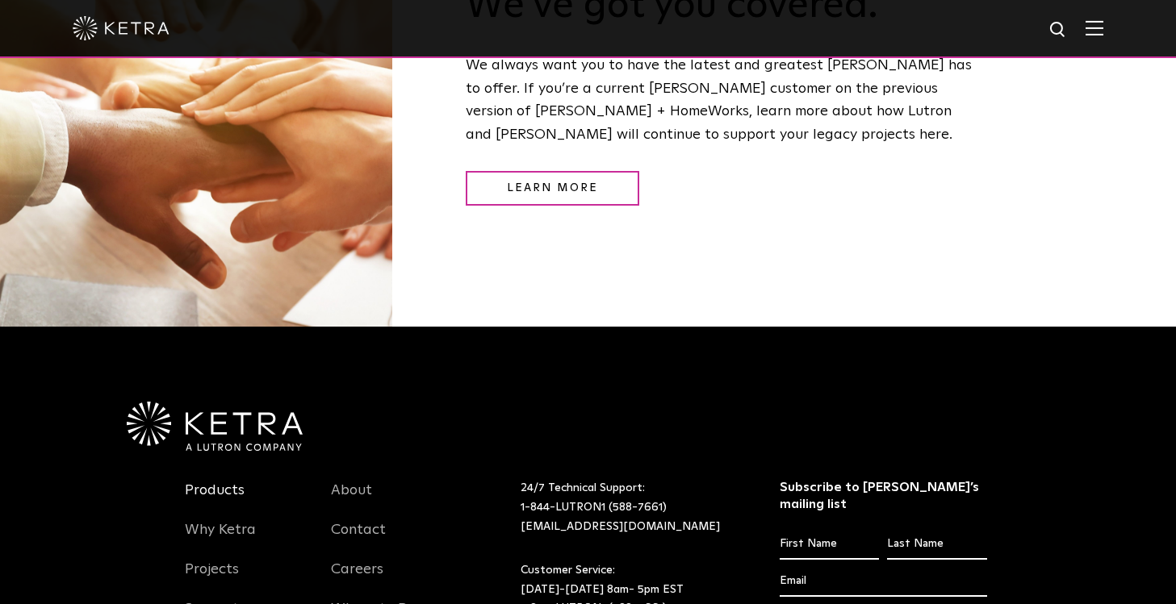
click at [222, 482] on link "Products" at bounding box center [215, 500] width 60 height 37
